Goal: Task Accomplishment & Management: Complete application form

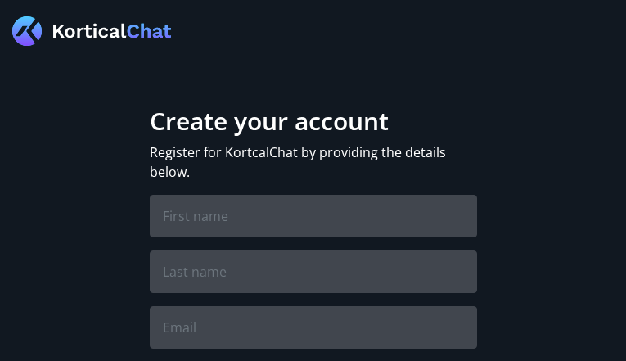
type input "dBmbBGWQw"
type input "WZQuKWfuCopUI"
type input "ufodoxino32@gmail.com"
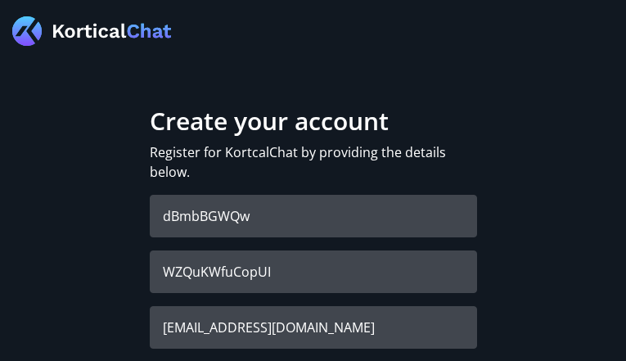
checkbox input "true"
checkbox input "false"
